Goal: Navigation & Orientation: Find specific page/section

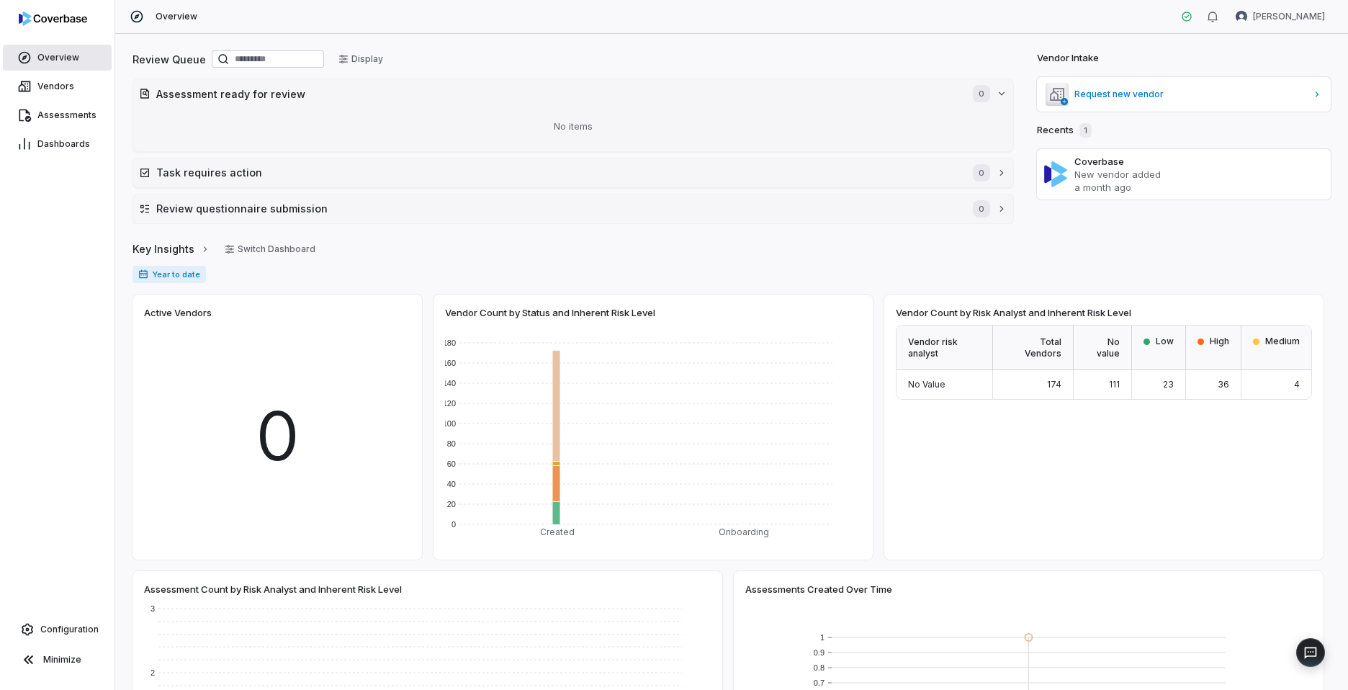
click at [63, 63] on span "Overview" at bounding box center [58, 58] width 42 height 12
click at [59, 85] on span "Vendors" at bounding box center [55, 87] width 37 height 12
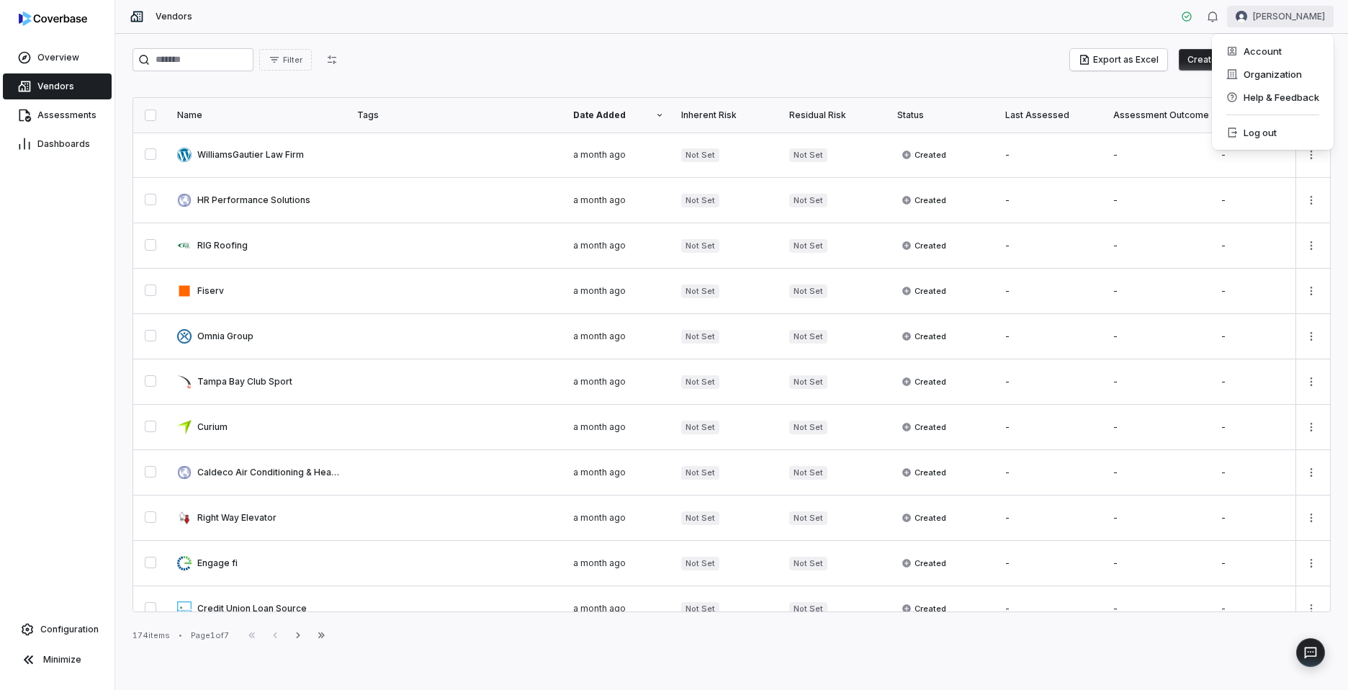
click at [1257, 16] on html "Overview Vendors Assessments Dashboards Configuration Minimize Vendors [PERSON_…" at bounding box center [674, 345] width 1348 height 690
click at [1260, 132] on div "Log out" at bounding box center [1273, 132] width 110 height 23
